Goal: Register for event/course

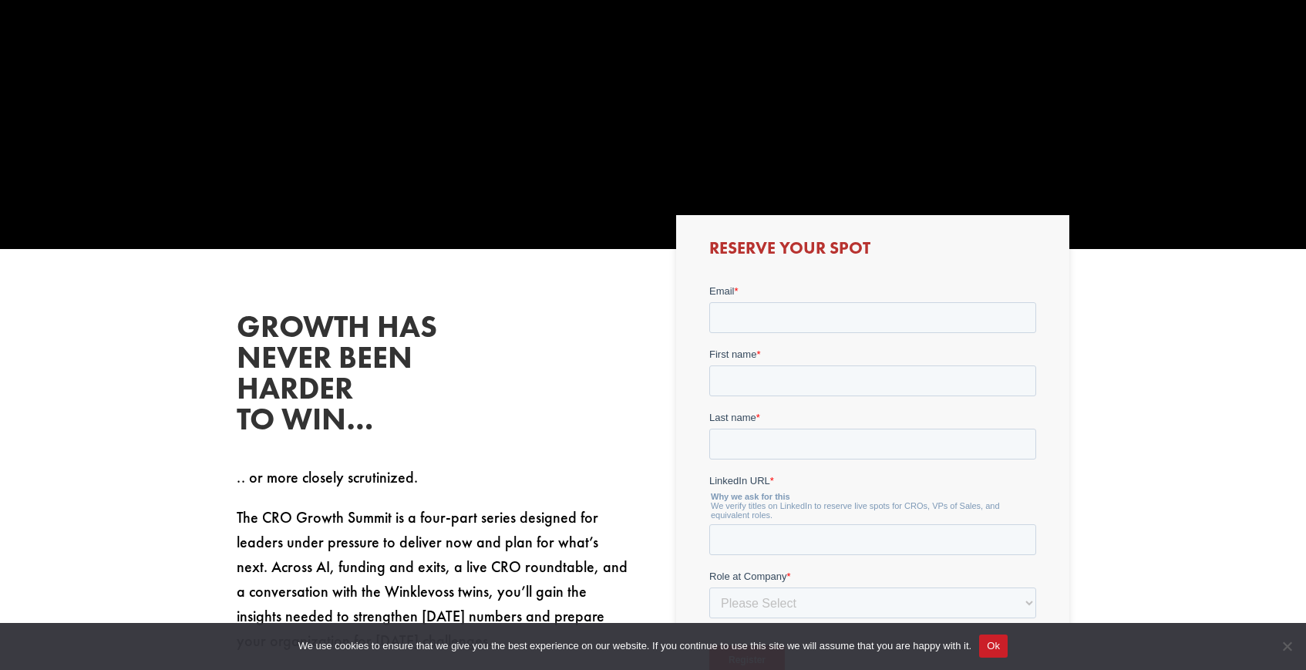
scroll to position [540, 0]
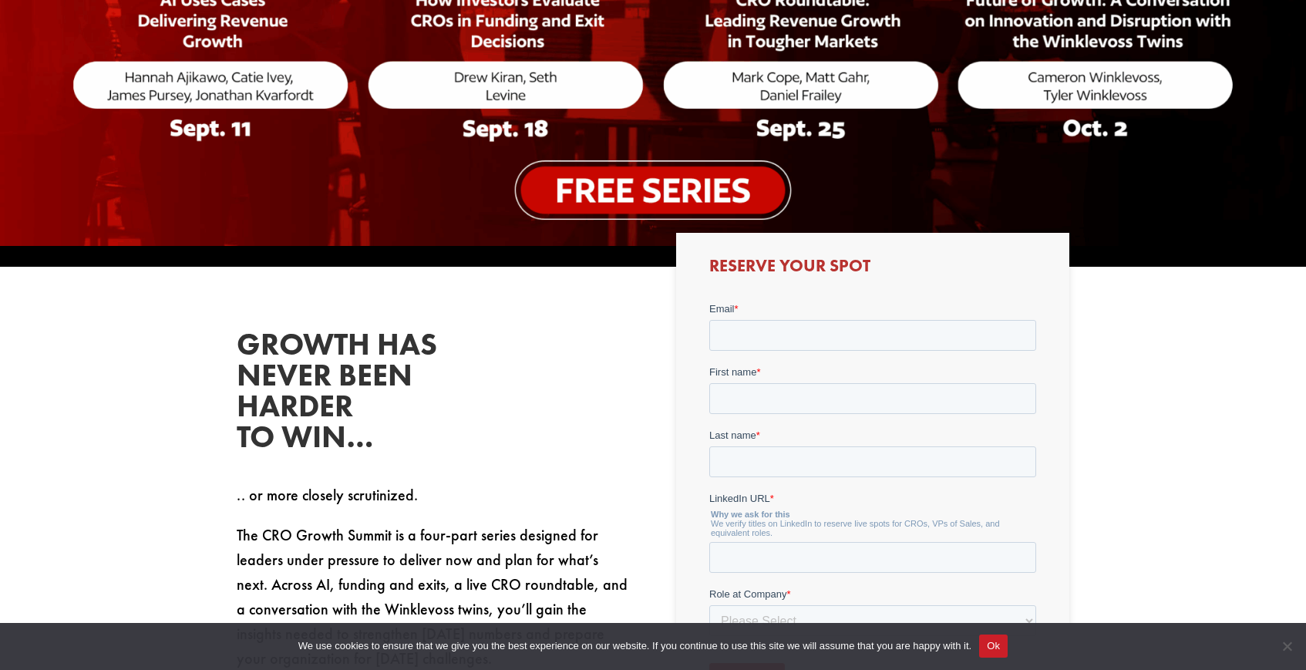
click at [763, 350] on form "Email * First name * Last name * LinkedIn URL * Why we ask for this We verify t…" at bounding box center [871, 503] width 327 height 404
click at [772, 342] on input "Email *" at bounding box center [871, 334] width 327 height 31
type input "[PERSON_NAME][EMAIL_ADDRESS][DOMAIN_NAME]"
type input "[PERSON_NAME]"
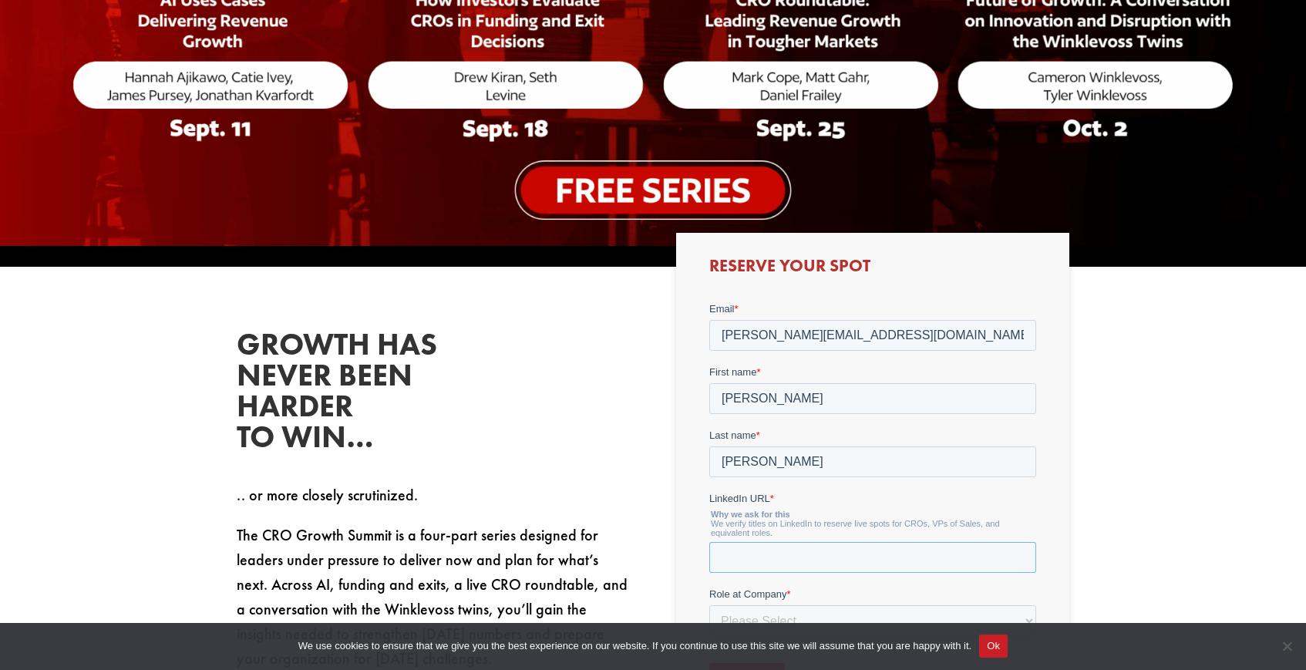
click at [741, 560] on input "LinkedIn URL *" at bounding box center [871, 556] width 327 height 31
paste input "[URL][DOMAIN_NAME]"
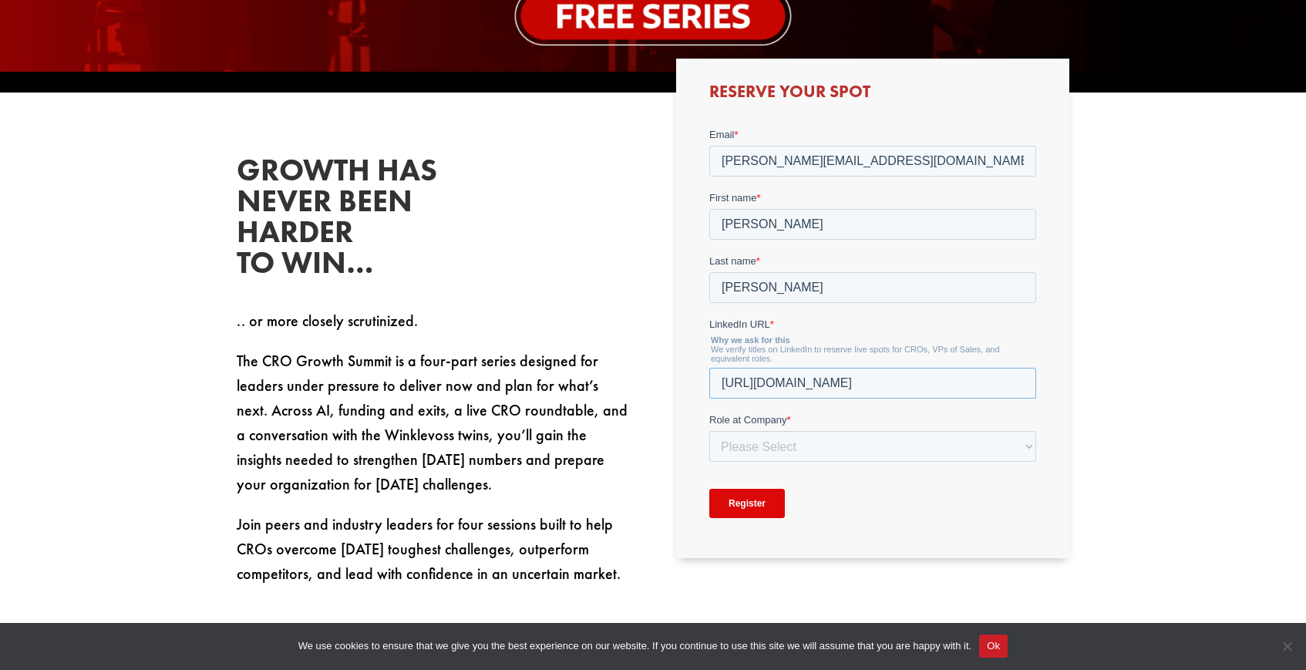
scroll to position [718, 0]
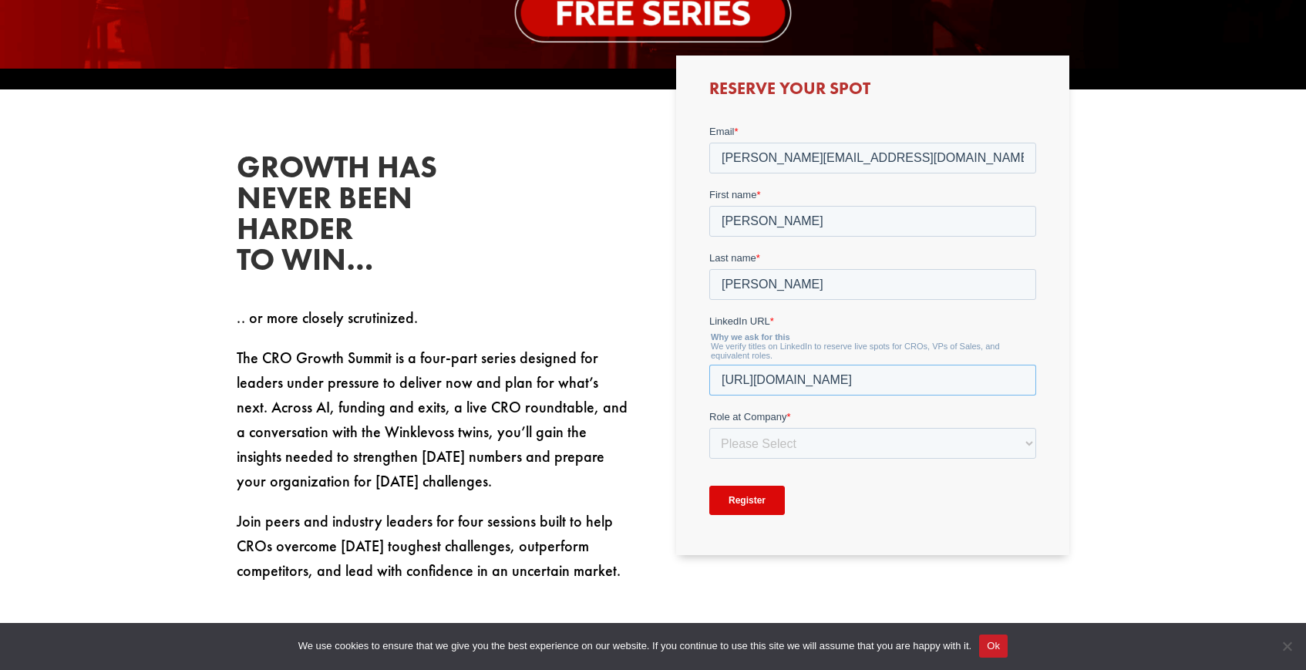
type input "[URL][DOMAIN_NAME]"
click at [765, 449] on select "Please Select C-Level (CRO, CSO, etc) Senior Leadership (VP of Sales, VP of Ena…" at bounding box center [871, 442] width 327 height 31
select select "C-Level (CRO, CSO, etc)"
click at [708, 427] on select "Please Select C-Level (CRO, CSO, etc) Senior Leadership (VP of Sales, VP of Ena…" at bounding box center [871, 442] width 327 height 31
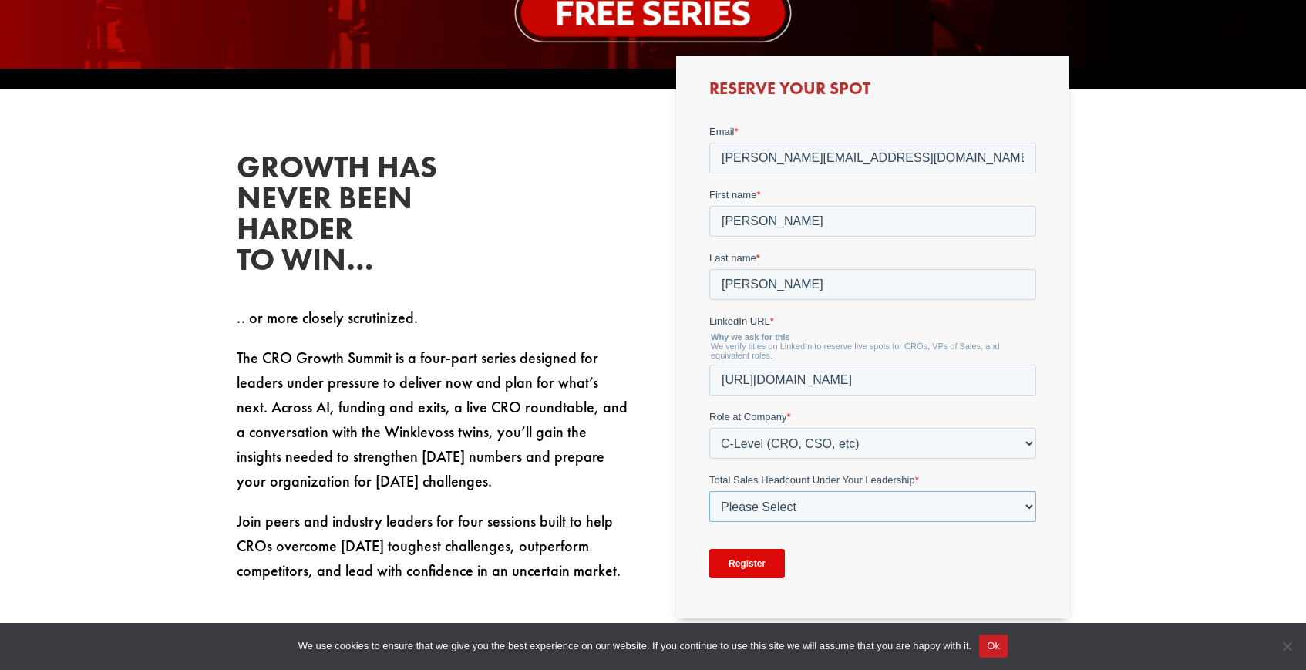
click at [762, 510] on select "Please Select Just Me 1-9 [PHONE_NUMBER] [PHONE_NUMBER]+" at bounding box center [871, 505] width 327 height 31
select select "10-19"
click at [708, 490] on select "Please Select Just Me 1-9 [PHONE_NUMBER] [PHONE_NUMBER]+" at bounding box center [871, 505] width 327 height 31
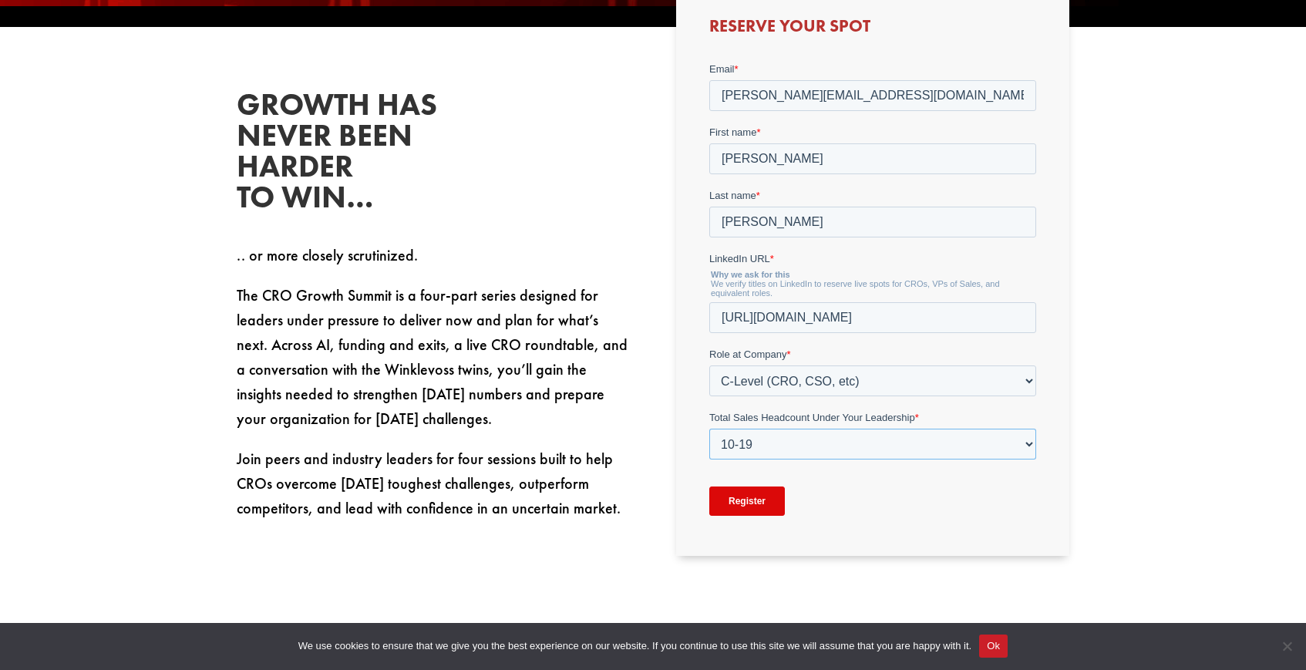
scroll to position [782, 0]
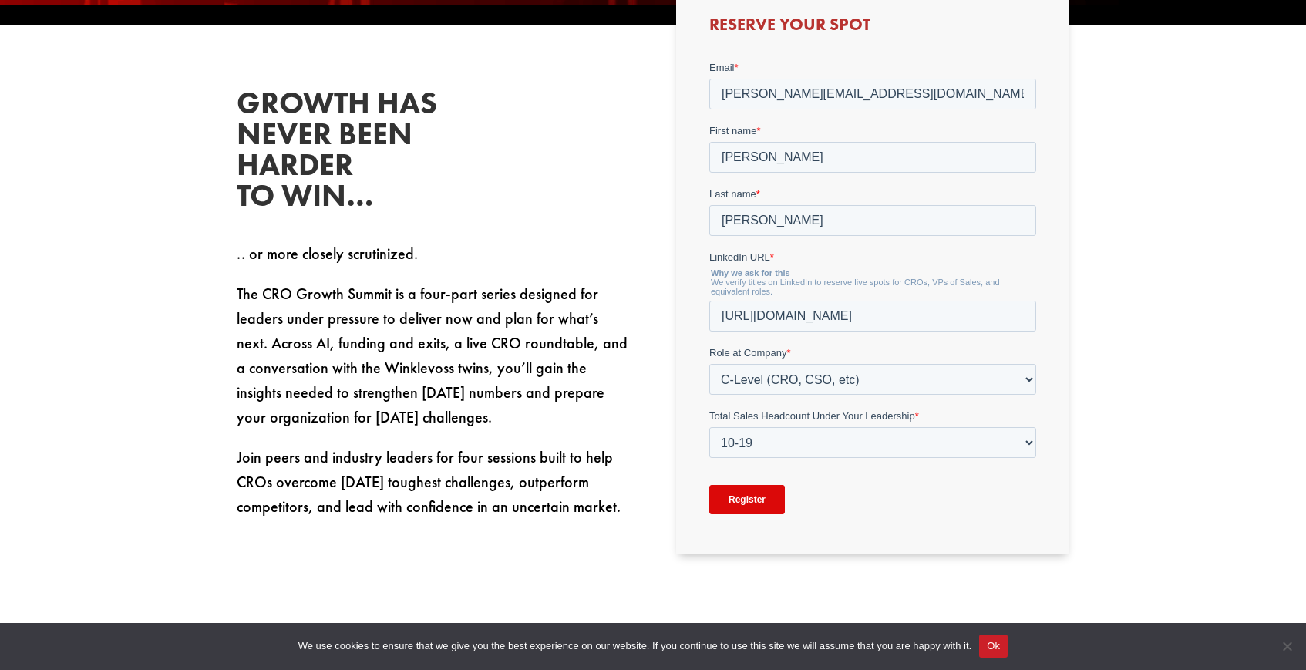
click at [755, 500] on input "Register" at bounding box center [746, 498] width 76 height 29
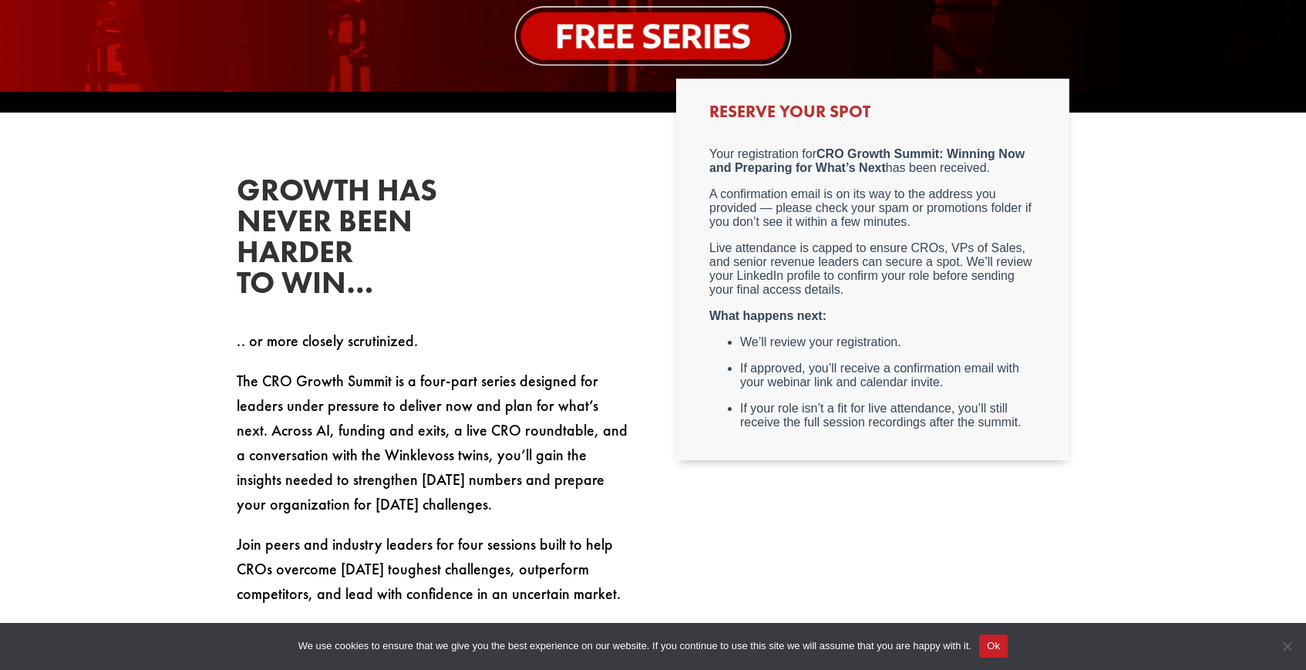
scroll to position [693, 0]
